Goal: Use online tool/utility: Utilize a website feature to perform a specific function

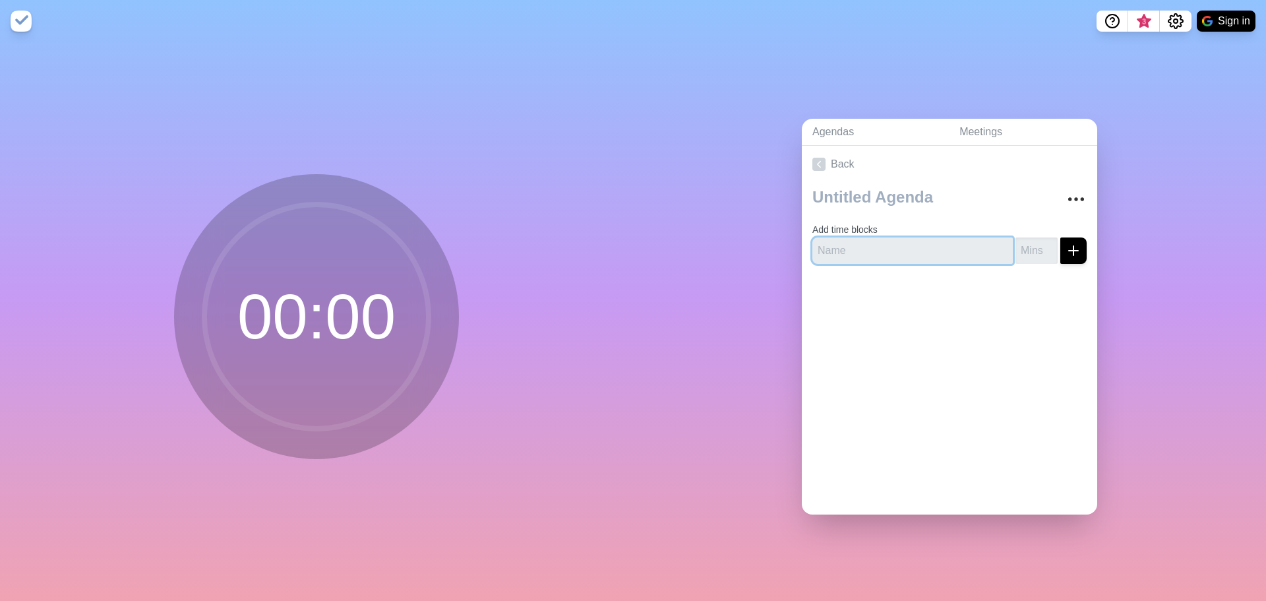
click at [880, 247] on input "text" at bounding box center [913, 250] width 200 height 26
click at [890, 245] on input "text" at bounding box center [913, 250] width 200 height 26
type input "Hot Potato"
type input "5"
click at [1068, 251] on button "submit" at bounding box center [1074, 250] width 26 height 26
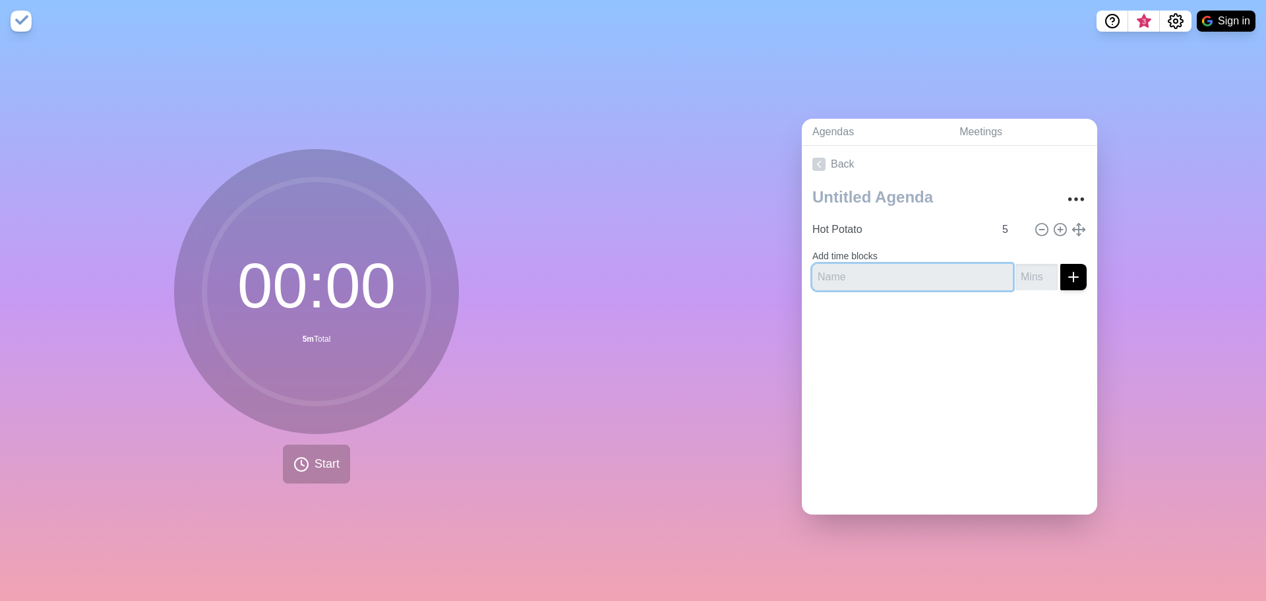
click at [915, 273] on input "text" at bounding box center [913, 277] width 200 height 26
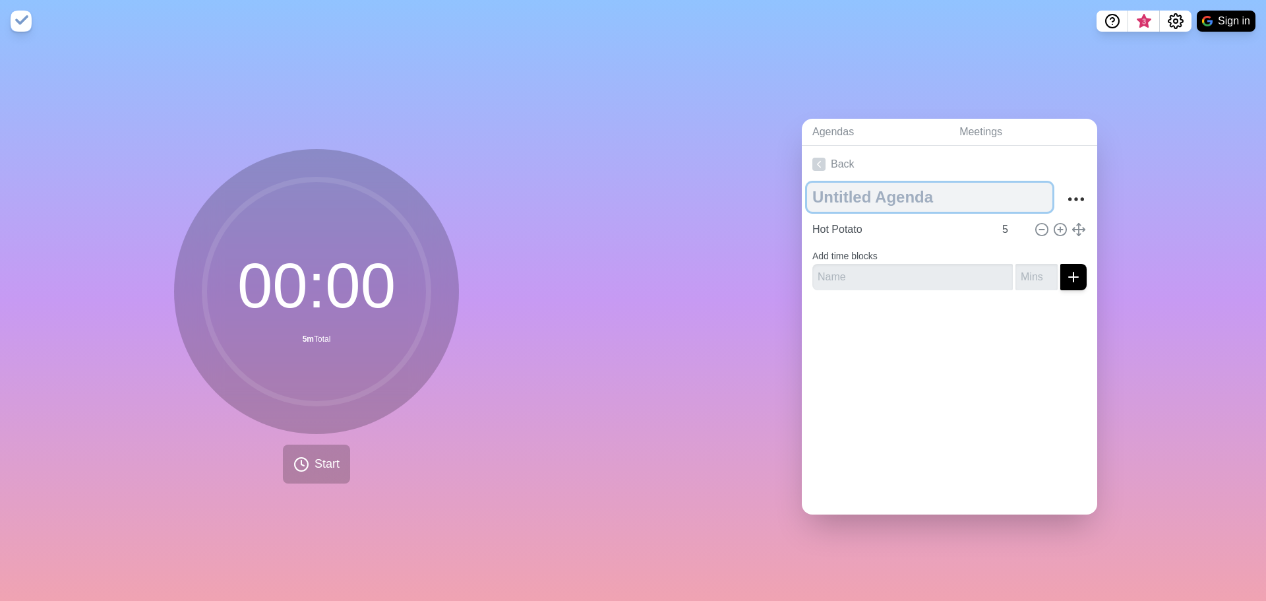
click at [896, 191] on textarea at bounding box center [929, 197] width 245 height 29
click at [903, 191] on textarea at bounding box center [929, 197] width 245 height 29
type textarea "Meeting"
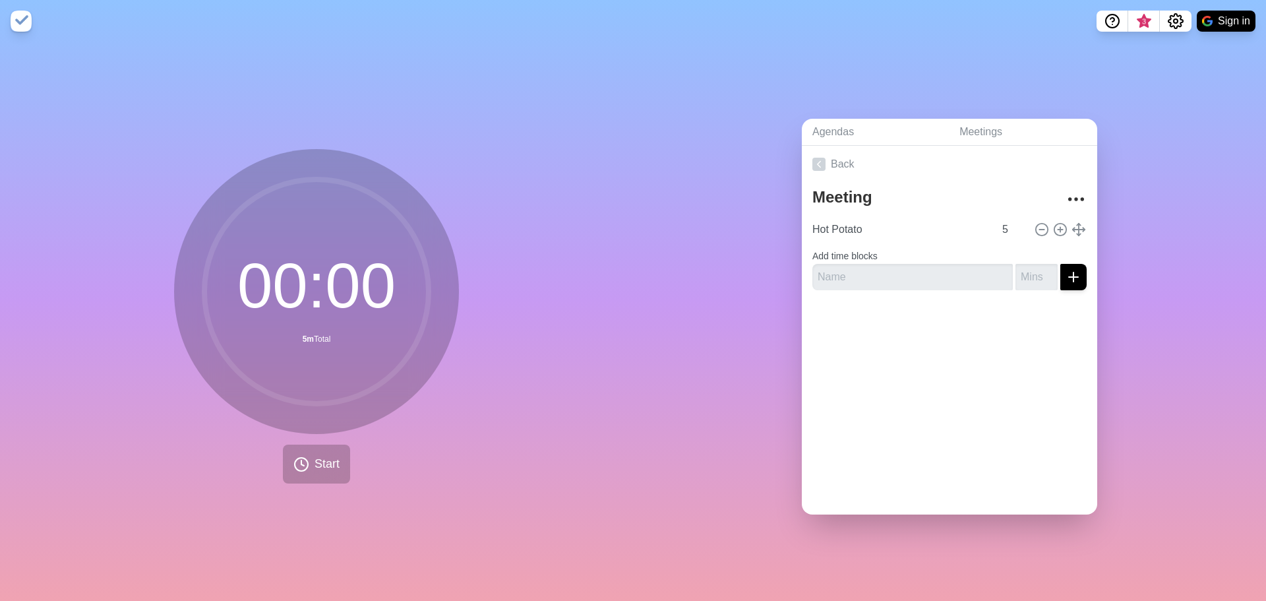
click at [733, 185] on div "Agendas Meetings Back Meeting Hot Potato 5 Add time blocks" at bounding box center [949, 321] width 633 height 559
click at [844, 264] on input "text" at bounding box center [913, 277] width 200 height 26
click at [828, 332] on div at bounding box center [949, 327] width 295 height 53
click at [842, 280] on input "text" at bounding box center [913, 277] width 200 height 26
click at [853, 268] on input "text" at bounding box center [913, 277] width 200 height 26
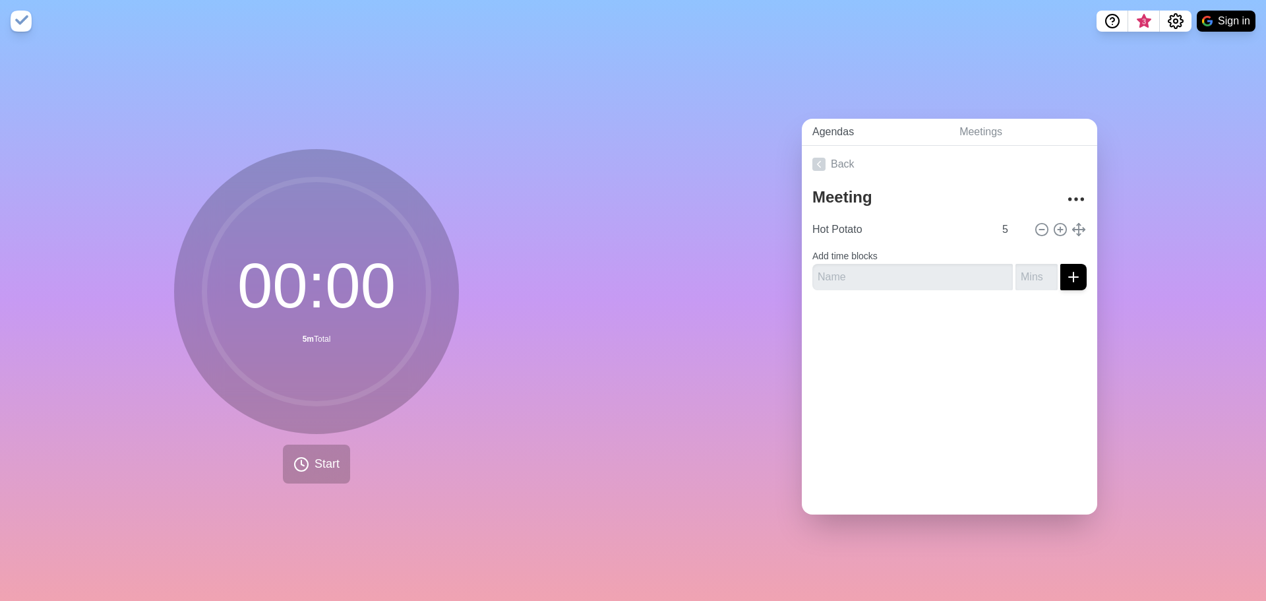
click at [830, 122] on link "Agendas" at bounding box center [875, 132] width 147 height 27
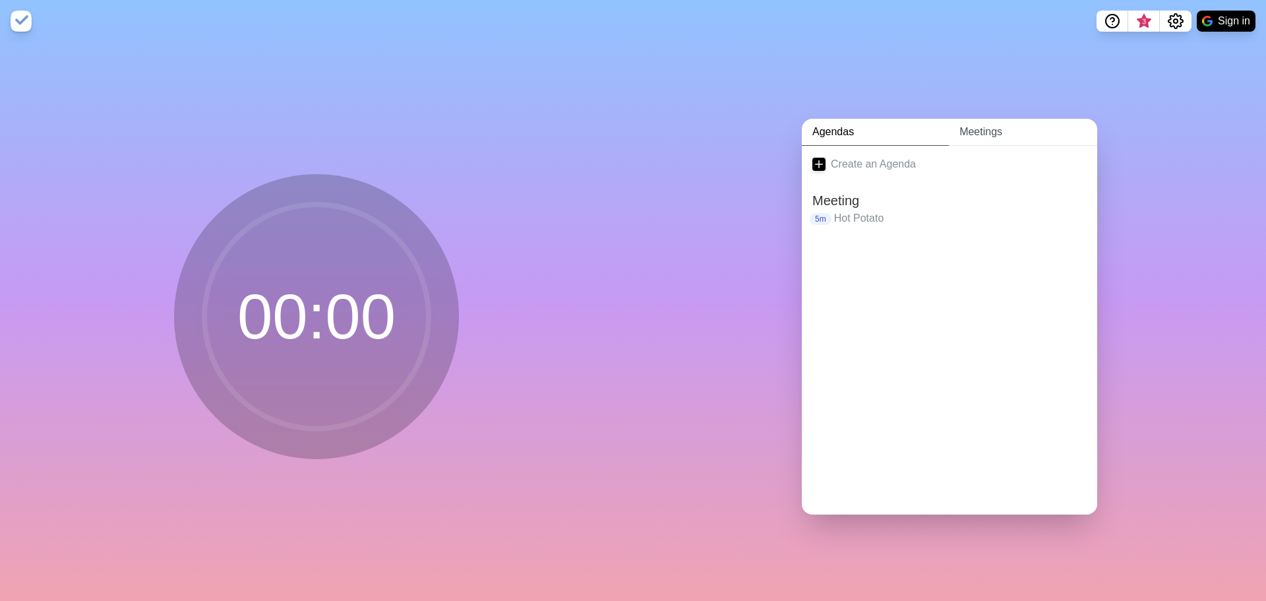
click at [982, 119] on link "Meetings" at bounding box center [1023, 132] width 148 height 27
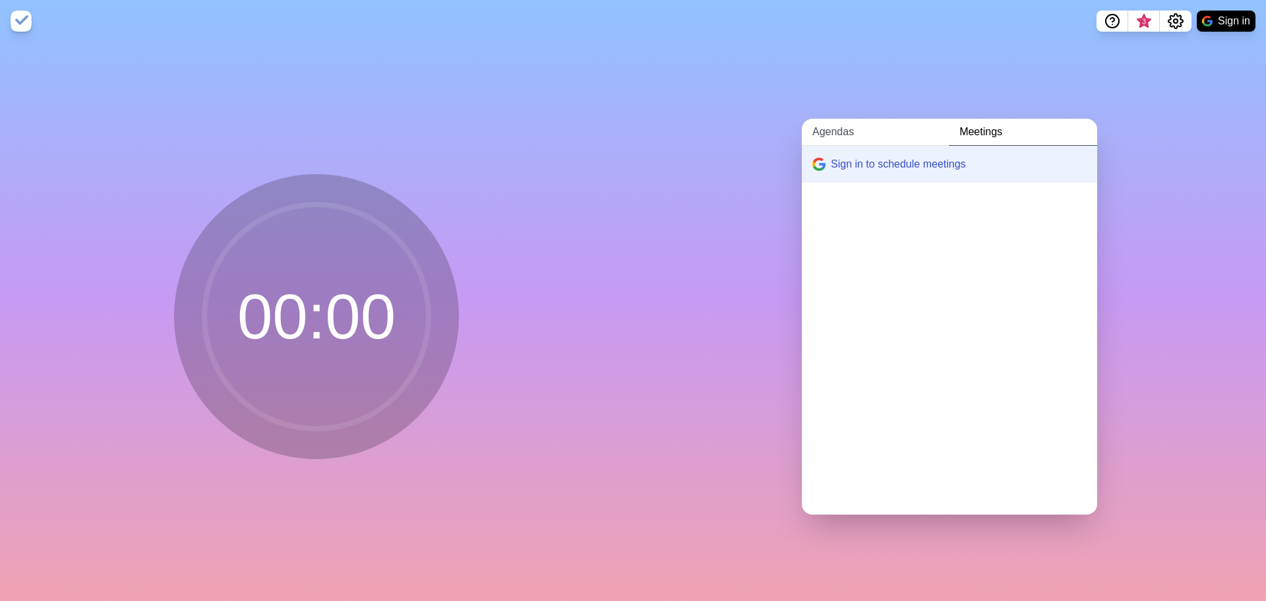
click at [853, 123] on link "Agendas" at bounding box center [875, 132] width 147 height 27
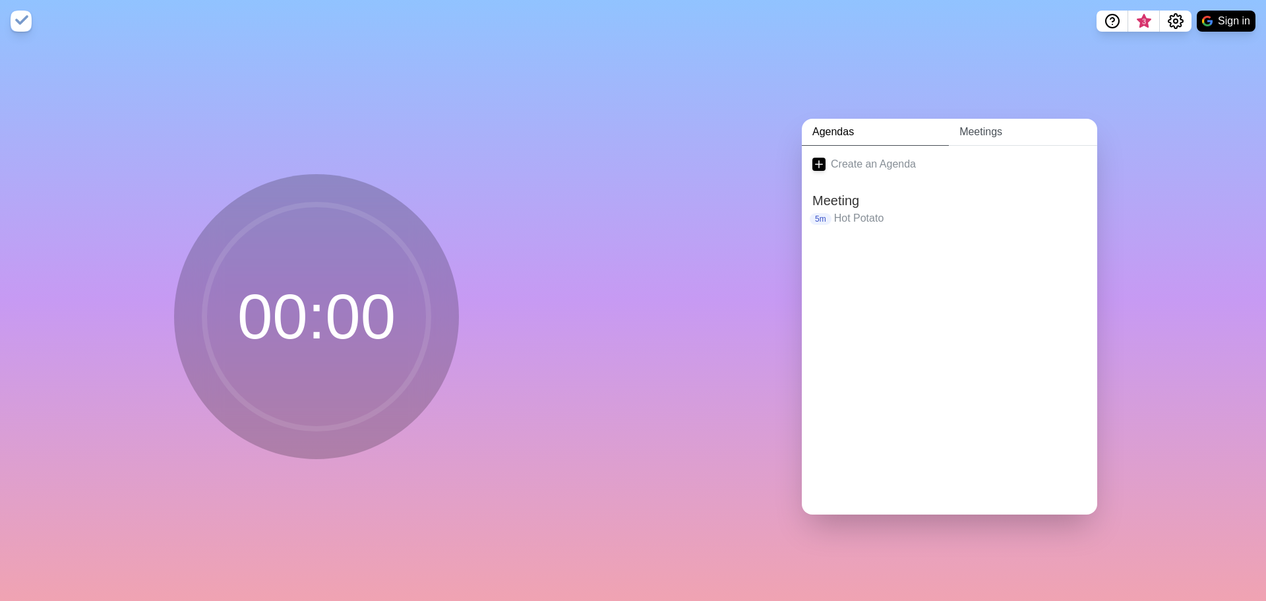
click at [985, 122] on link "Meetings" at bounding box center [1023, 132] width 148 height 27
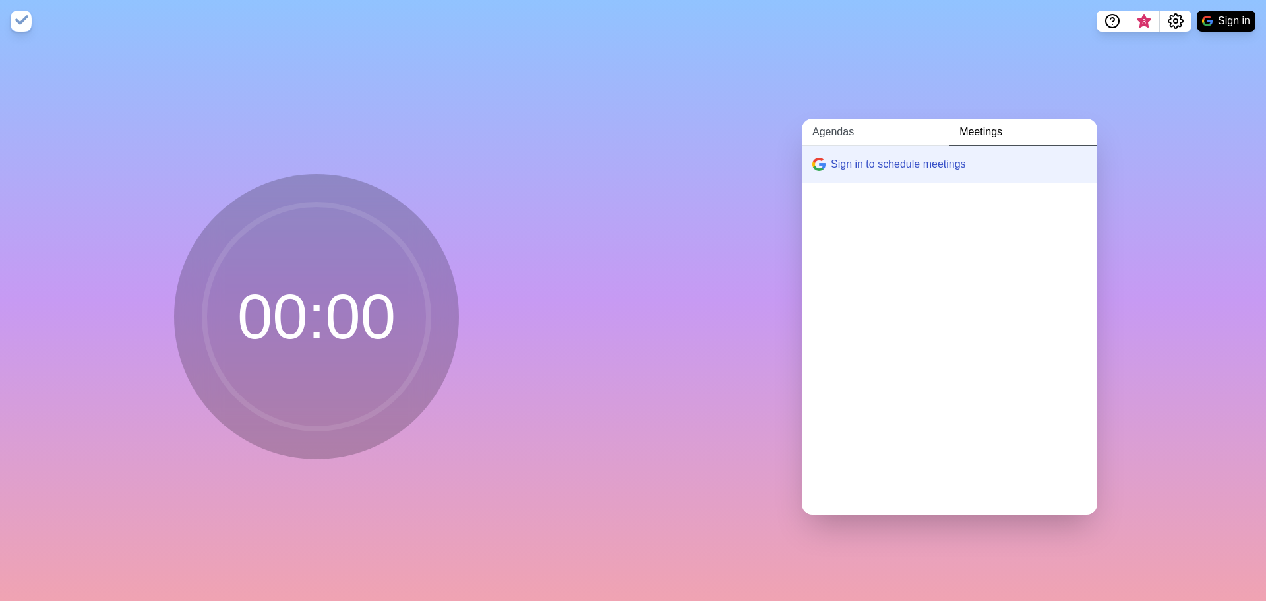
click at [852, 133] on link "Agendas" at bounding box center [875, 132] width 147 height 27
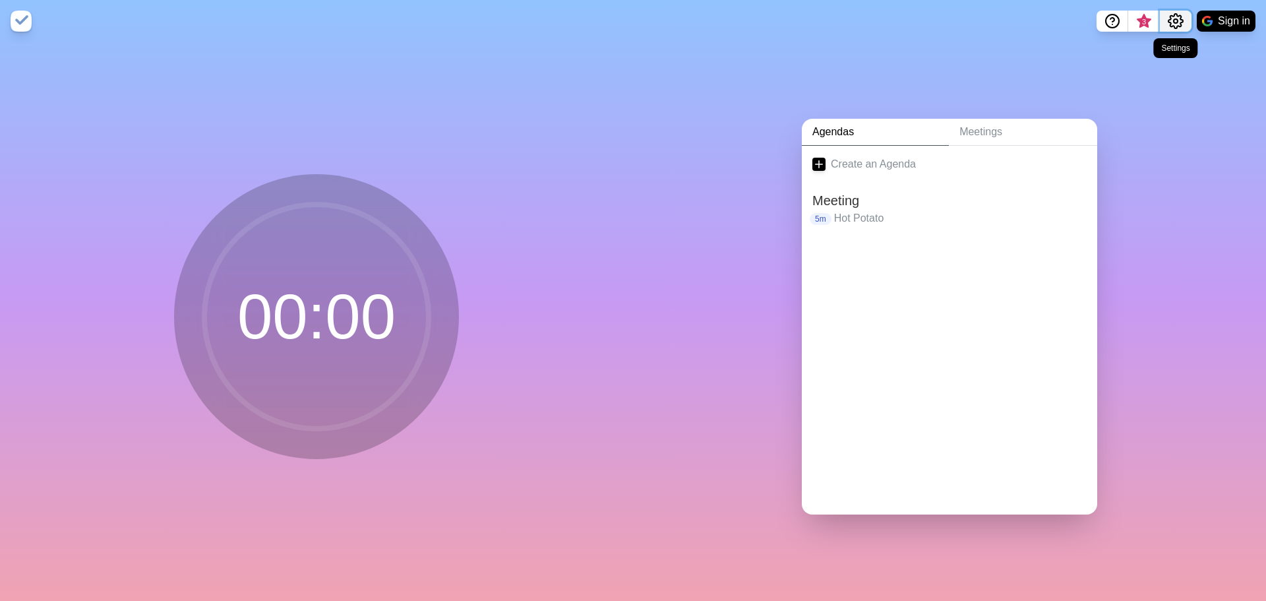
click at [1174, 20] on circle "Settings" at bounding box center [1176, 21] width 4 height 4
click at [846, 158] on link "Create an Agenda" at bounding box center [949, 164] width 295 height 37
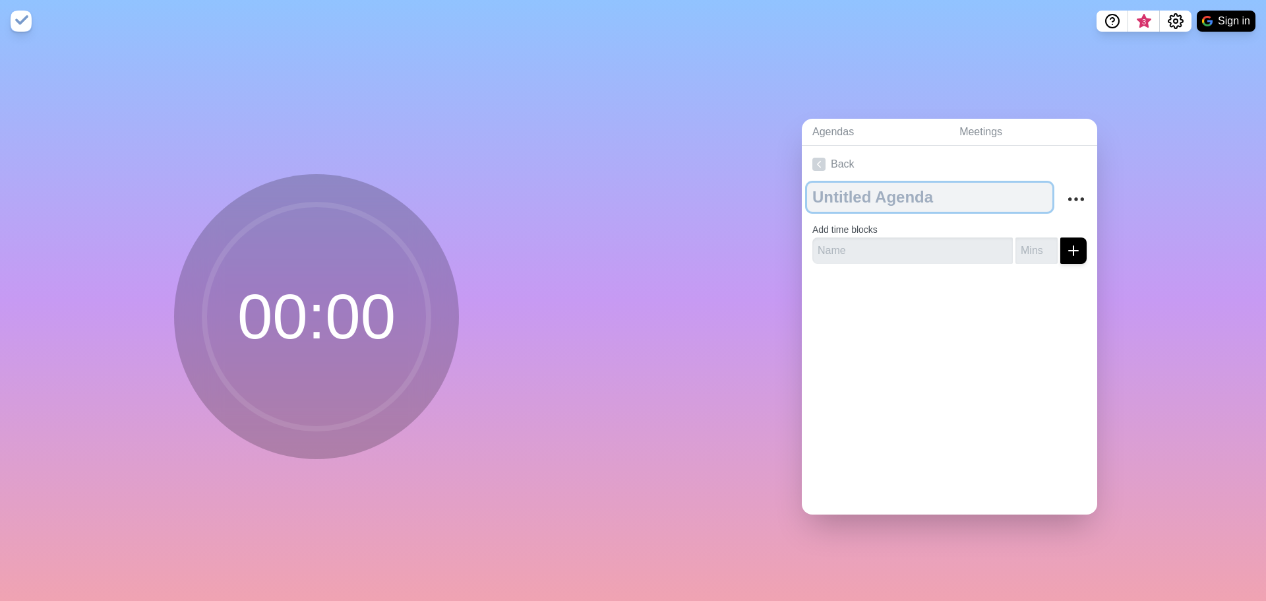
click at [868, 195] on textarea at bounding box center [929, 197] width 245 height 29
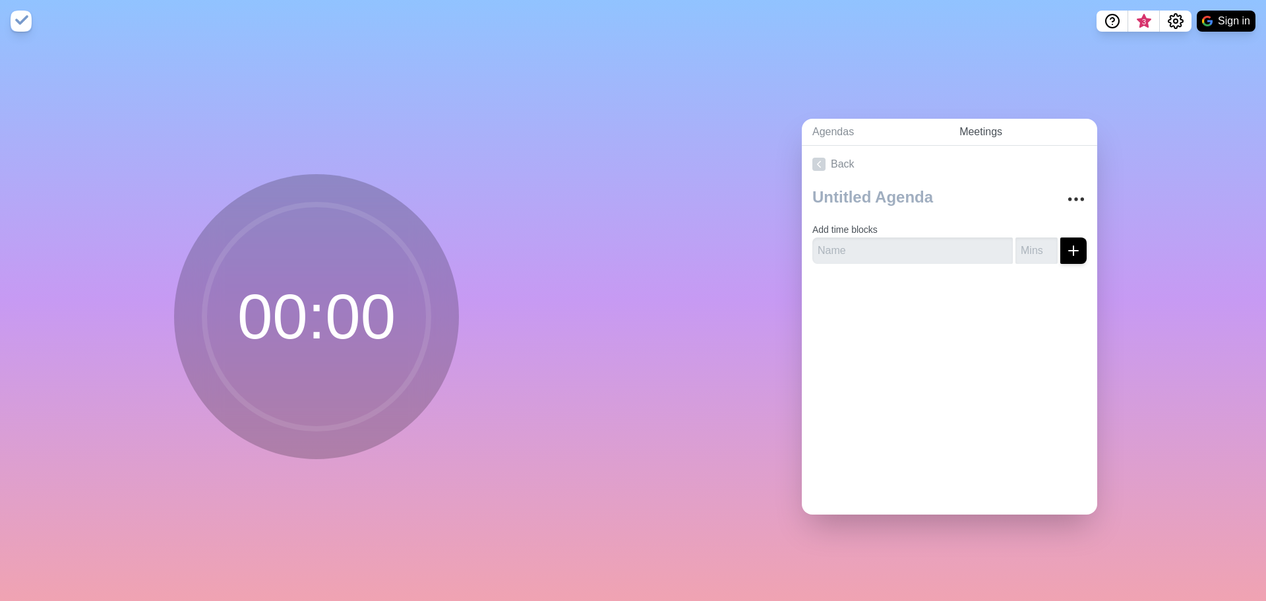
click at [994, 129] on link "Meetings" at bounding box center [1023, 132] width 148 height 27
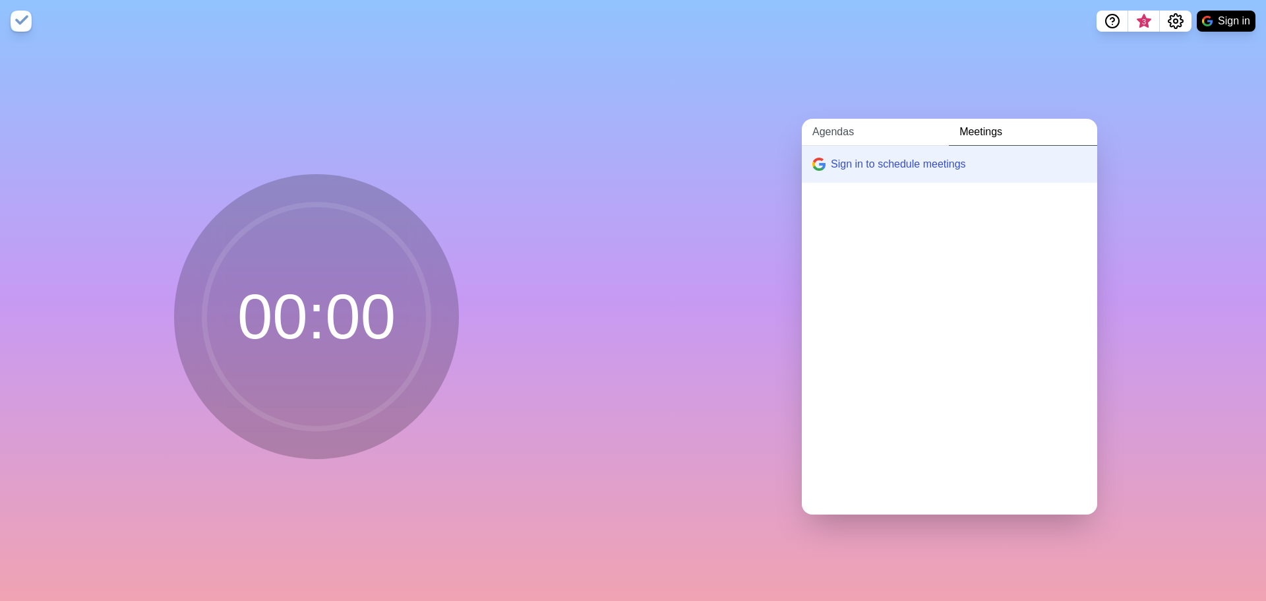
click at [805, 132] on link "Agendas" at bounding box center [875, 132] width 147 height 27
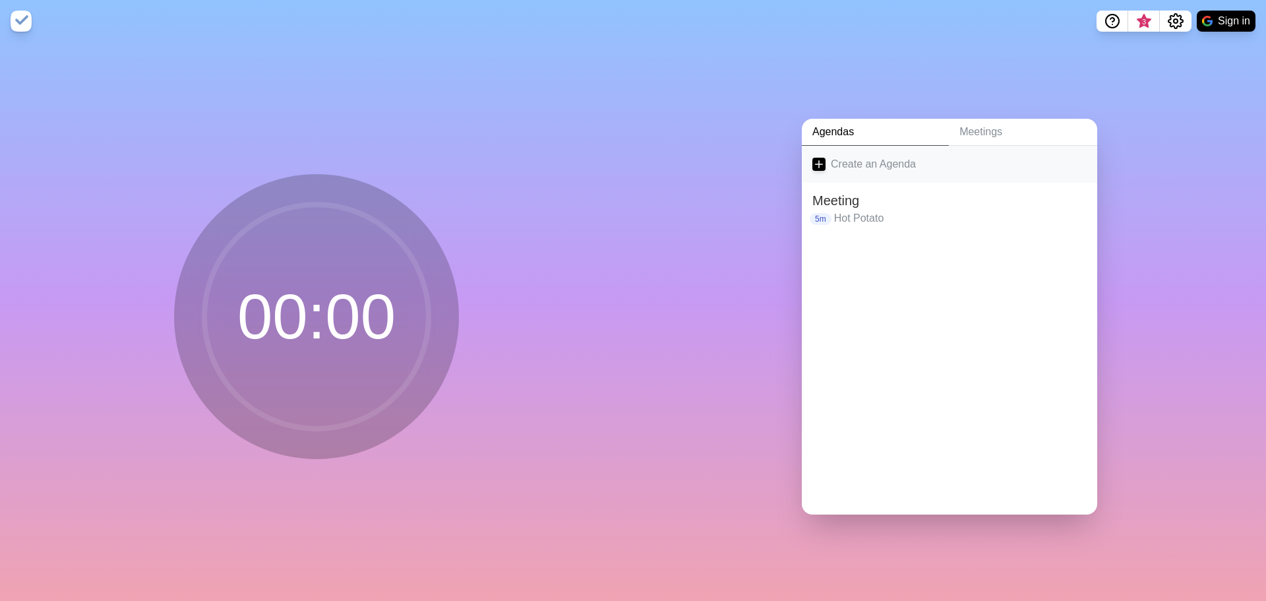
click at [832, 162] on link "Create an Agenda" at bounding box center [949, 164] width 295 height 37
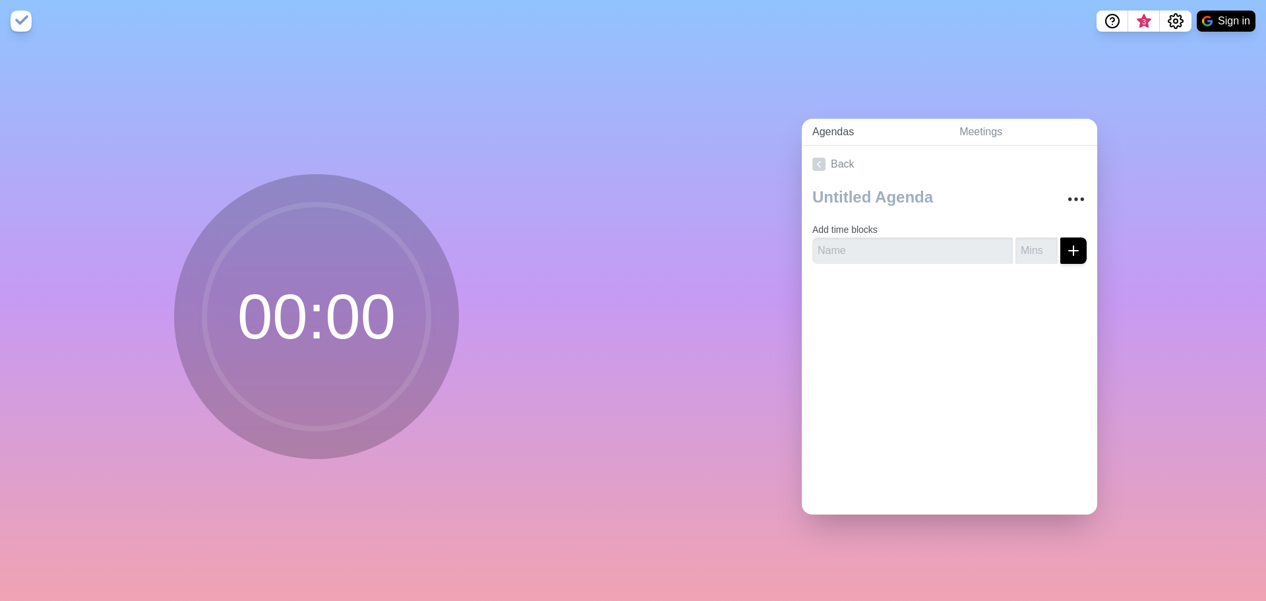
click at [824, 133] on link "Agendas" at bounding box center [875, 132] width 147 height 27
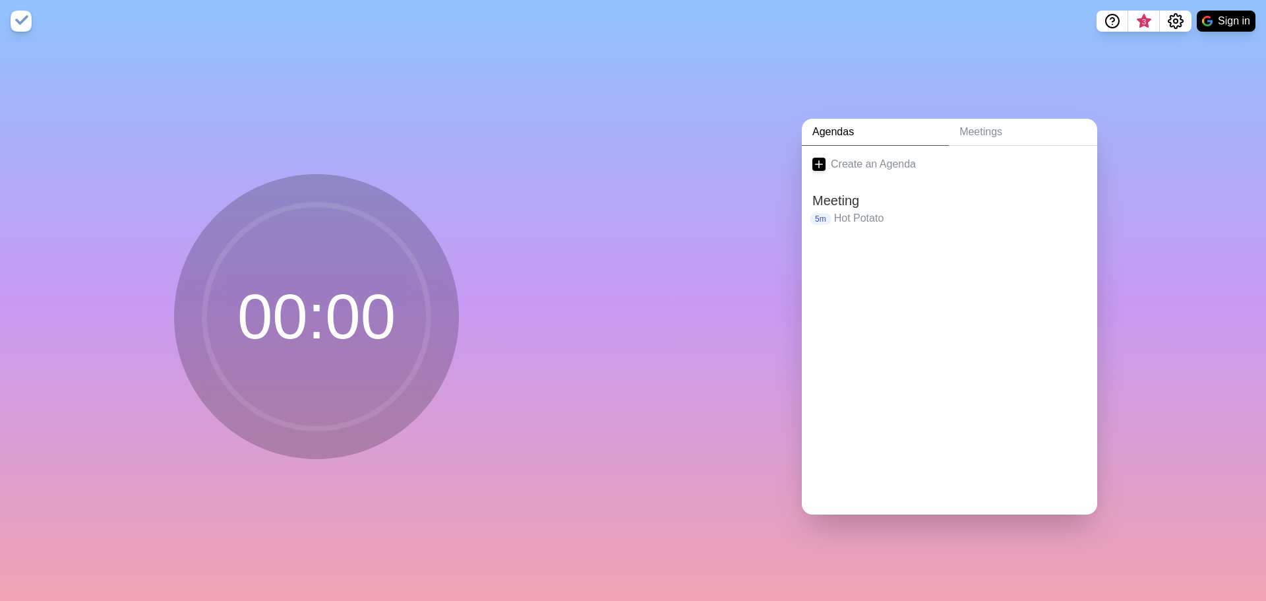
click at [927, 253] on div at bounding box center [949, 260] width 295 height 53
click at [892, 200] on h2 "Meeting" at bounding box center [950, 201] width 274 height 20
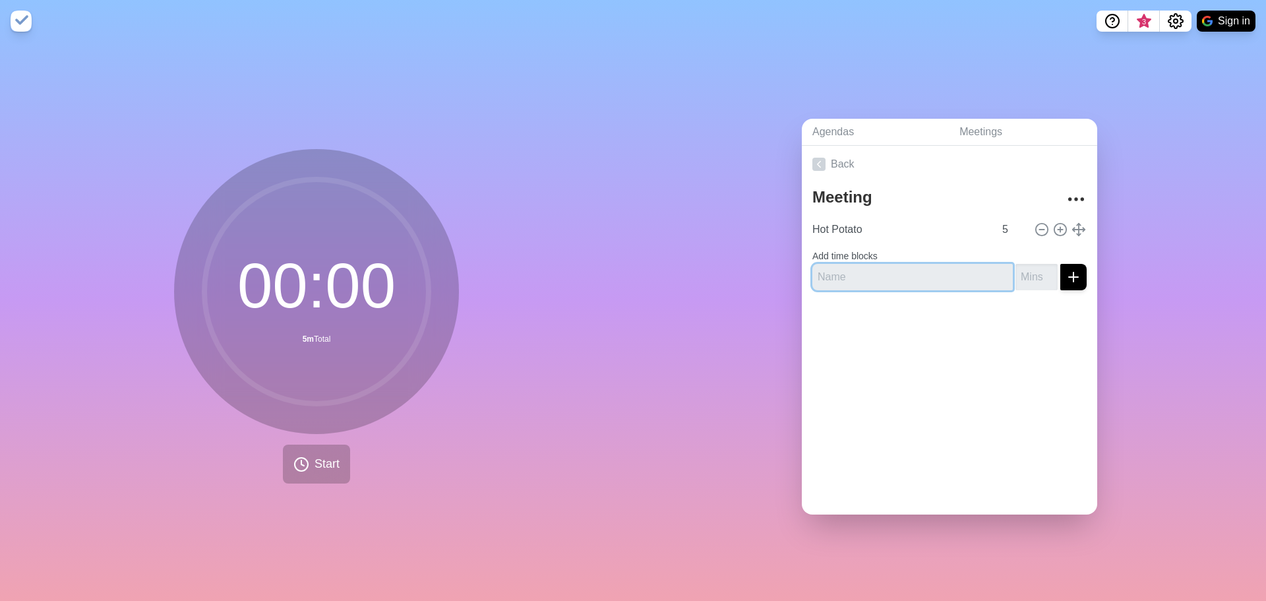
click at [866, 266] on input "text" at bounding box center [913, 277] width 200 height 26
type input "Other"
click at [1035, 222] on icon at bounding box center [1042, 229] width 15 height 15
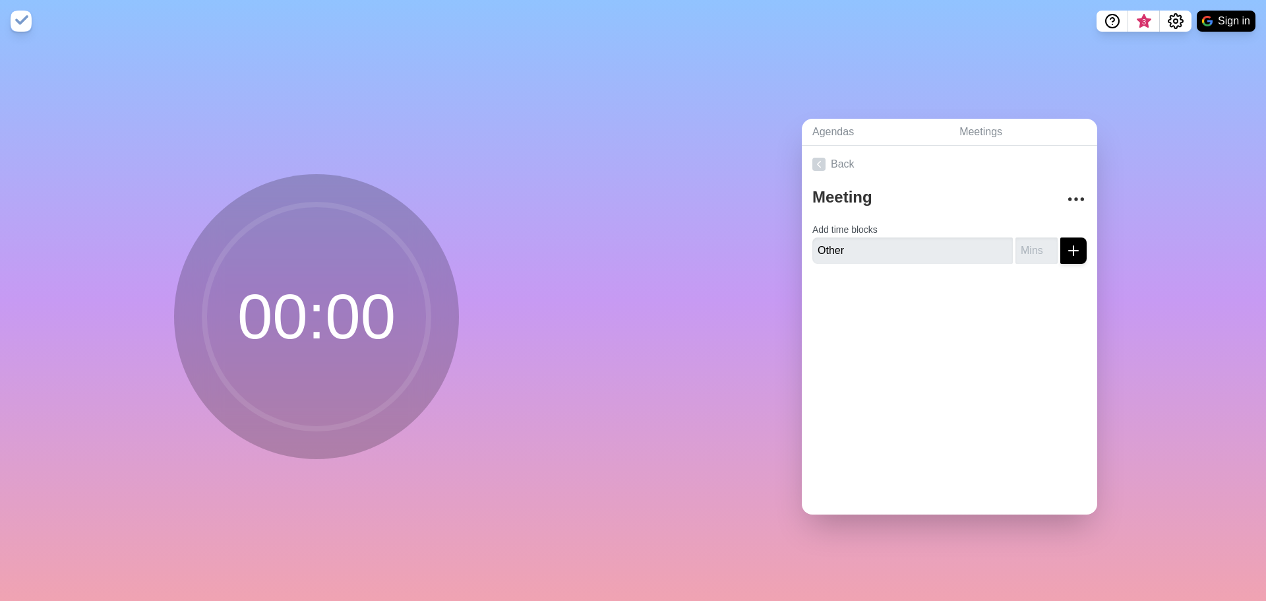
click at [1028, 222] on form "Add time blocks Other" at bounding box center [950, 239] width 274 height 47
click at [1066, 243] on icon "submit" at bounding box center [1074, 251] width 16 height 16
drag, startPoint x: 1035, startPoint y: 240, endPoint x: 1047, endPoint y: 240, distance: 11.2
type input "1"
click at [1036, 240] on input "1" at bounding box center [1037, 250] width 42 height 26
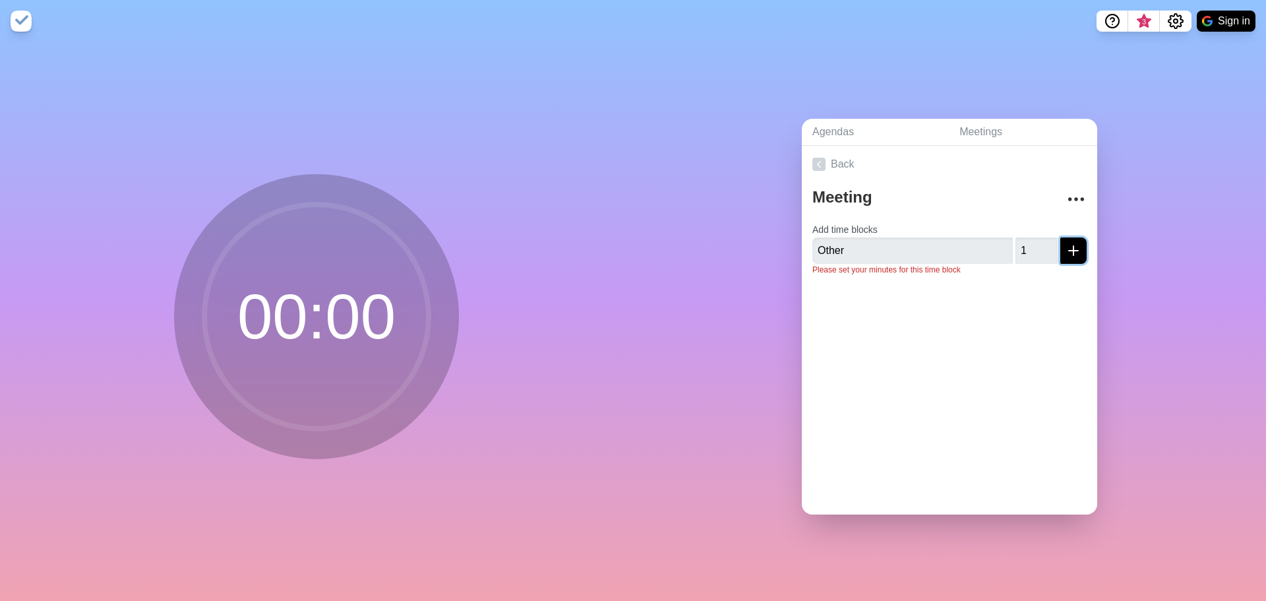
click at [1066, 244] on icon "submit" at bounding box center [1074, 251] width 16 height 16
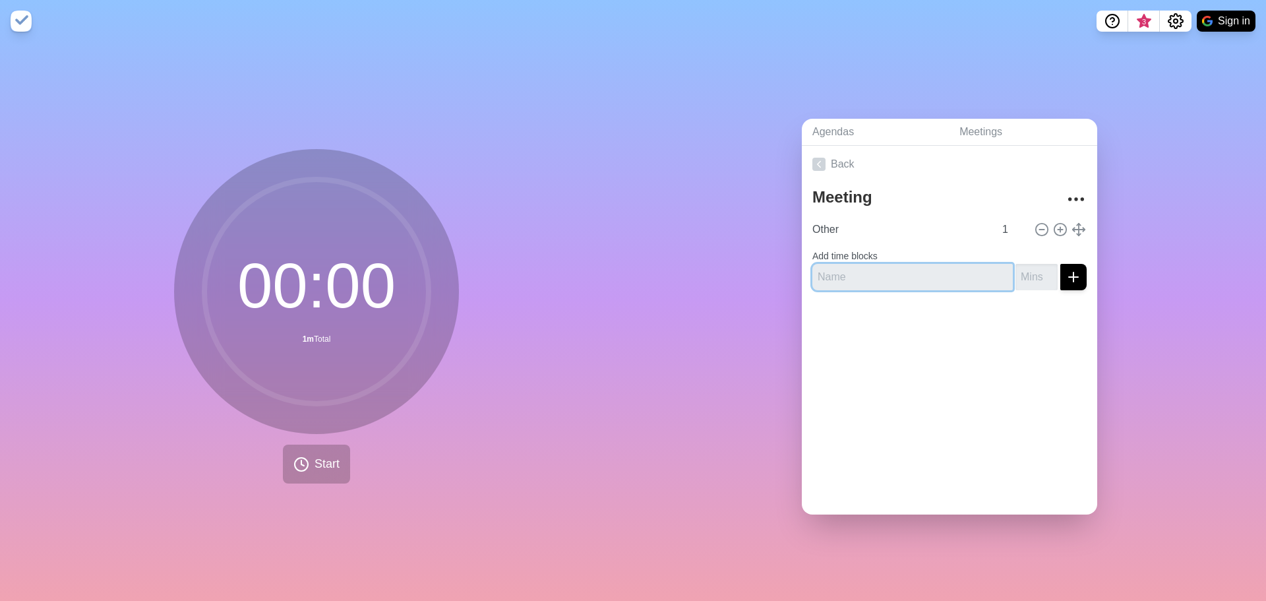
click at [883, 274] on input "text" at bounding box center [913, 277] width 200 height 26
type input "test"
click at [1025, 282] on input "number" at bounding box center [1037, 277] width 42 height 26
type input "1"
click at [1066, 274] on icon "submit" at bounding box center [1074, 277] width 16 height 16
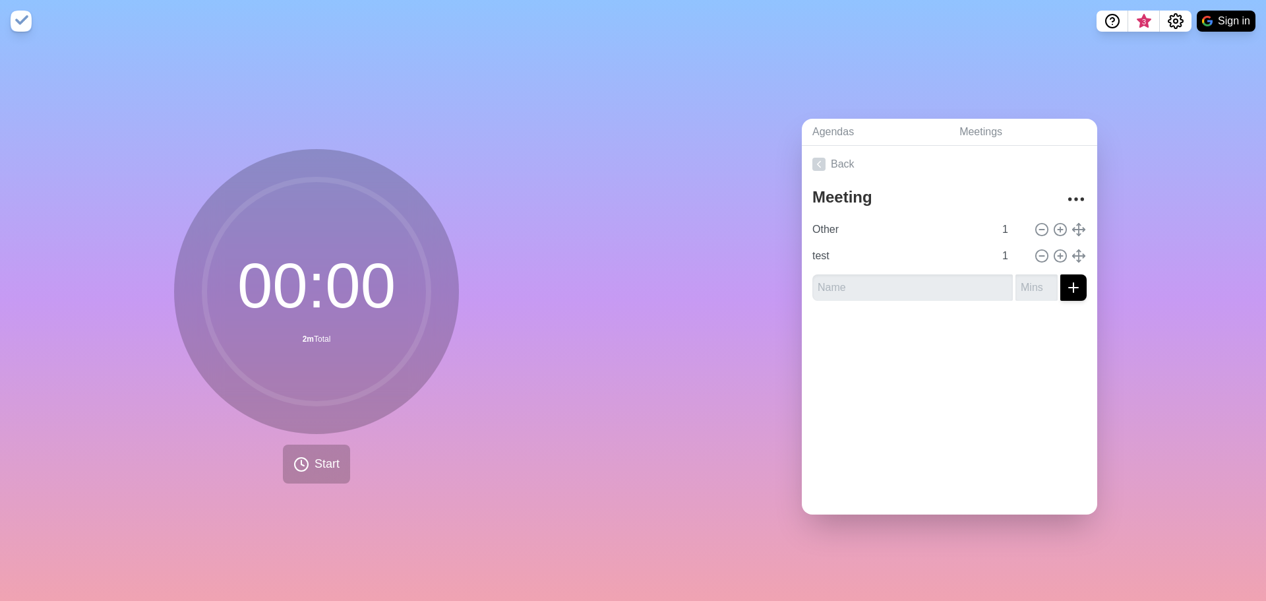
click at [971, 398] on div "Back Meeting Other 1 test 1" at bounding box center [949, 330] width 295 height 369
click at [315, 455] on span "Start" at bounding box center [327, 464] width 25 height 18
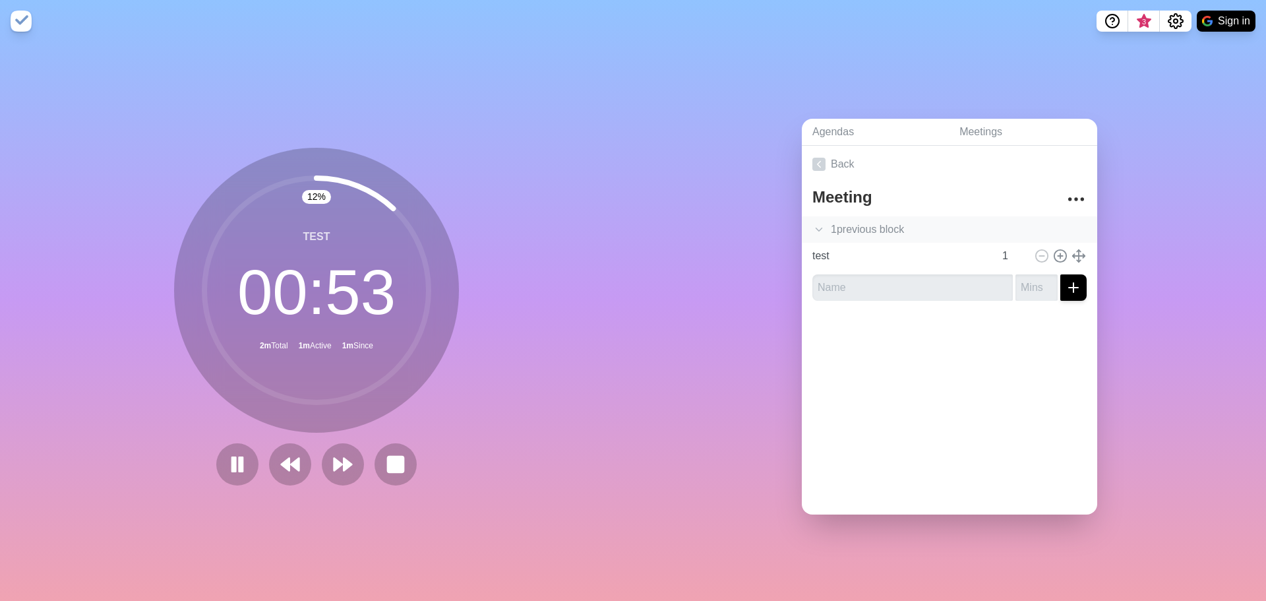
click at [890, 230] on div "1 previous block" at bounding box center [949, 229] width 295 height 26
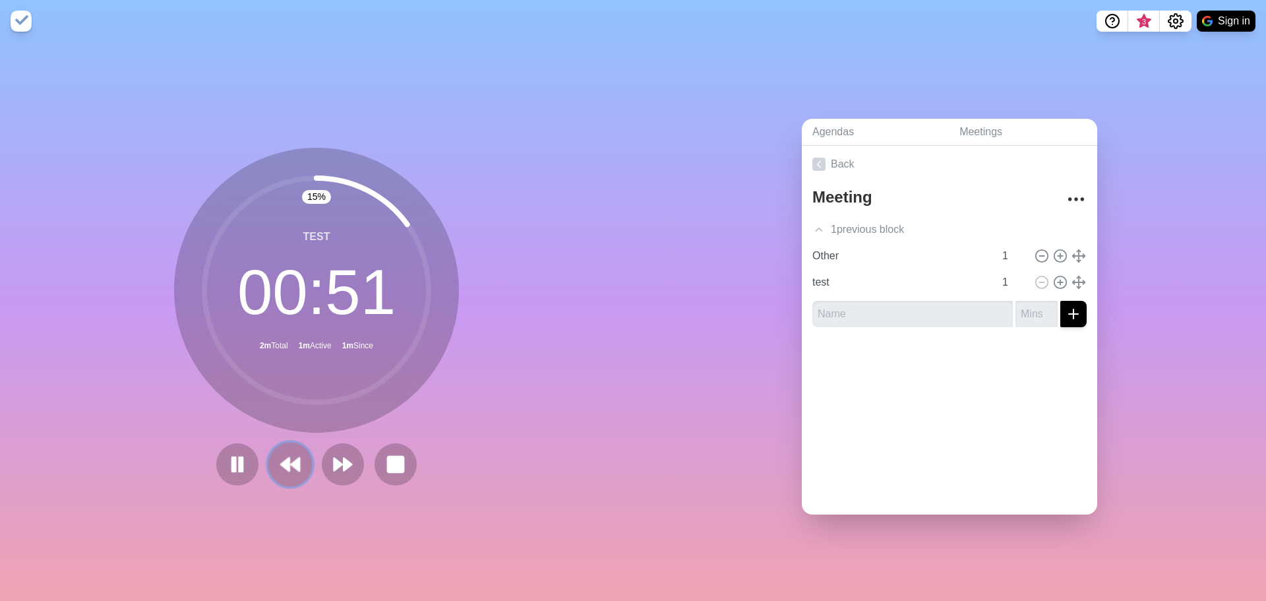
click at [279, 453] on icon at bounding box center [290, 464] width 22 height 22
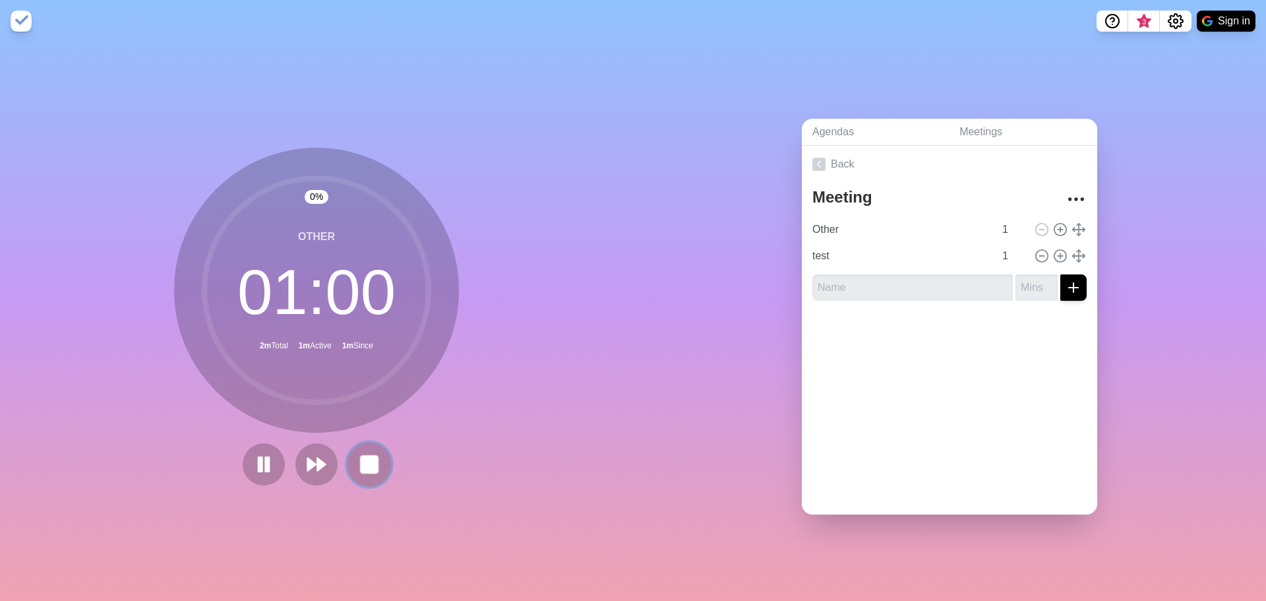
click at [363, 457] on rect at bounding box center [369, 464] width 16 height 16
